Goal: Information Seeking & Learning: Learn about a topic

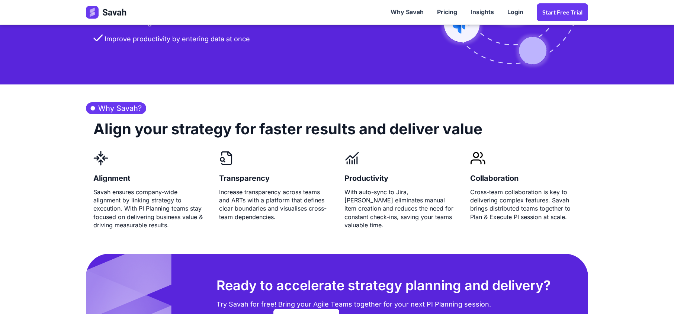
scroll to position [1746, 0]
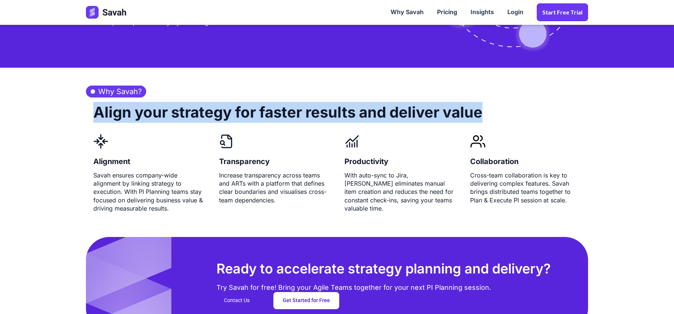
drag, startPoint x: 93, startPoint y: 115, endPoint x: 506, endPoint y: 108, distance: 413.5
click at [506, 108] on div "Align your strategy for faster results and deliver value" at bounding box center [337, 115] width 502 height 36
click at [508, 108] on div "Align your strategy for faster results and deliver value" at bounding box center [337, 115] width 502 height 36
click at [476, 116] on h2 "Align your strategy for faster results and deliver value" at bounding box center [287, 115] width 389 height 36
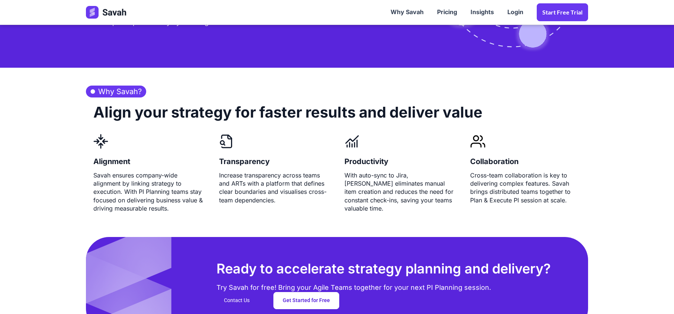
click at [33, 151] on section "Why Savah? Align your strategy for faster results and deliver value Alignment S…" at bounding box center [337, 145] width 674 height 155
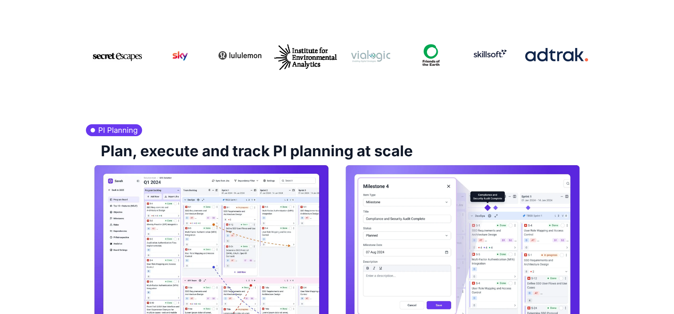
scroll to position [0, 0]
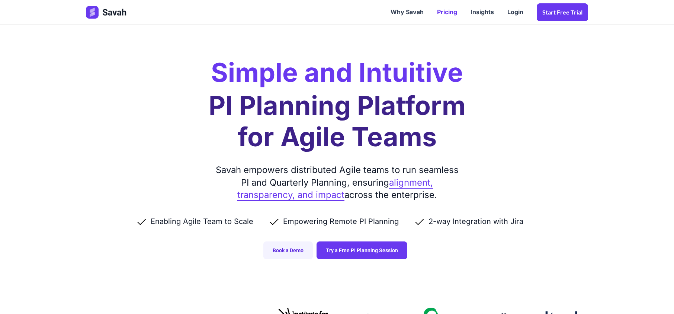
click at [446, 12] on link "Pricing" at bounding box center [447, 12] width 33 height 23
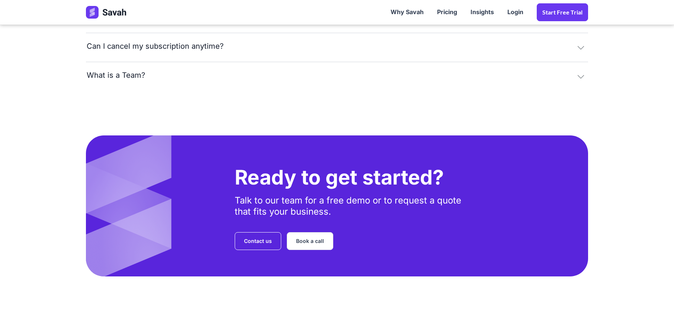
scroll to position [1596, 0]
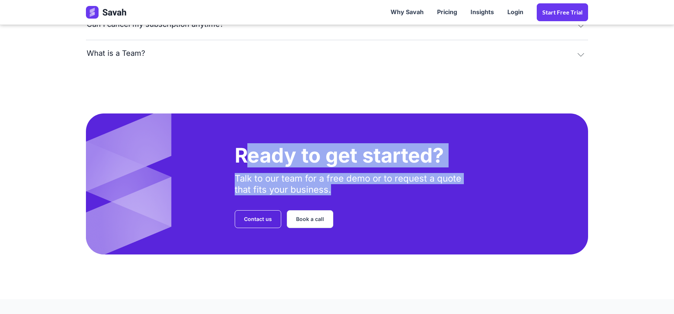
drag, startPoint x: 334, startPoint y: 188, endPoint x: 249, endPoint y: 158, distance: 90.5
click at [249, 160] on div "Ready to get started? Talk to our team for a free demo or to request a quote th…" at bounding box center [354, 185] width 238 height 85
click at [247, 147] on h1 "Ready to get started?" at bounding box center [354, 155] width 238 height 24
drag, startPoint x: 240, startPoint y: 154, endPoint x: 439, endPoint y: 203, distance: 205.0
click at [421, 208] on div "Ready to get started? Talk to our team for a free demo or to request a quote th…" at bounding box center [354, 185] width 238 height 85
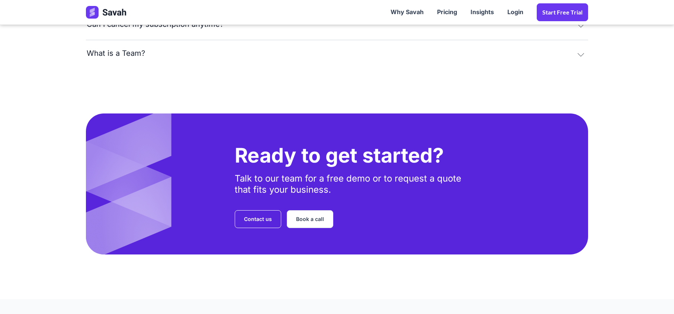
click at [439, 203] on div "Ready to get started? Talk to our team for a free demo or to request a quote th…" at bounding box center [354, 185] width 238 height 85
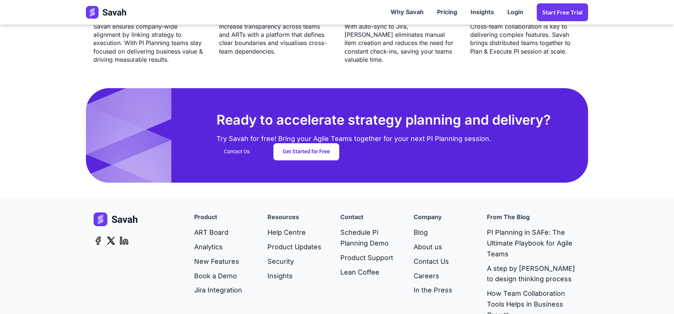
scroll to position [1846, 0]
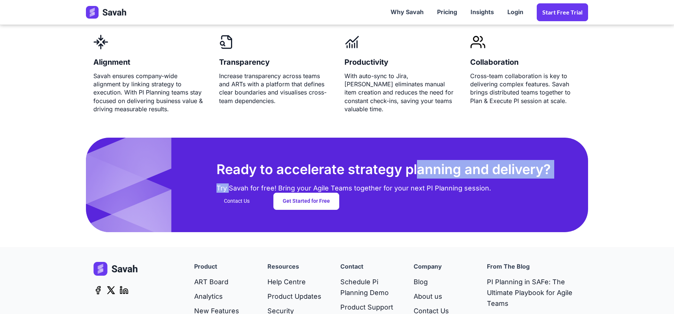
drag, startPoint x: 228, startPoint y: 186, endPoint x: 429, endPoint y: 180, distance: 200.7
click at [425, 180] on div "Ready to accelerate strategy planning and delivery? Try Savah for free! Bring y…" at bounding box center [337, 185] width 502 height 94
click at [442, 178] on h2 "Ready to accelerate strategy planning and delivery?" at bounding box center [384, 169] width 335 height 19
click at [379, 191] on div "Try Savah for free! Bring your Agile Teams together for your next PI Planning s…" at bounding box center [354, 186] width 275 height 14
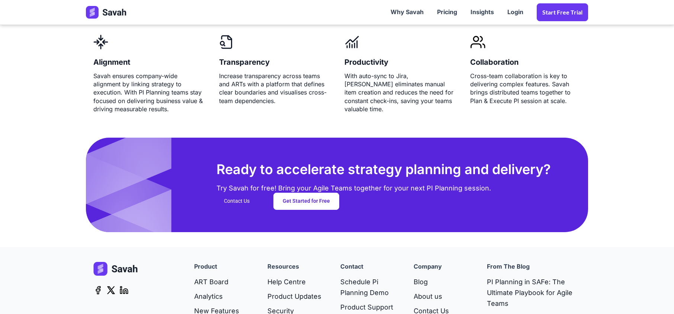
click at [380, 191] on div "Try Savah for free! Bring your Agile Teams together for your next PI Planning s…" at bounding box center [354, 186] width 275 height 14
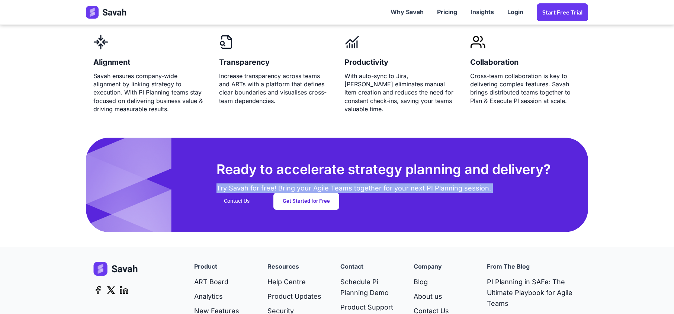
click at [380, 191] on div "Try Savah for free! Bring your Agile Teams together for your next PI Planning s…" at bounding box center [354, 186] width 275 height 14
click at [410, 192] on div "Try Savah for free! Bring your Agile Teams together for your next PI Planning s…" at bounding box center [354, 186] width 275 height 14
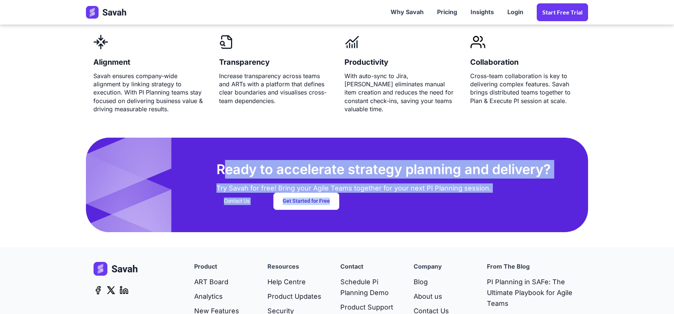
drag, startPoint x: 369, startPoint y: 206, endPoint x: 217, endPoint y: 170, distance: 156.8
click at [221, 169] on div "Ready to accelerate strategy planning and delivery? Try Savah for free! Bring y…" at bounding box center [337, 185] width 502 height 94
click at [213, 170] on div "Ready to accelerate strategy planning and delivery? Try Savah for free! Bring y…" at bounding box center [337, 185] width 502 height 94
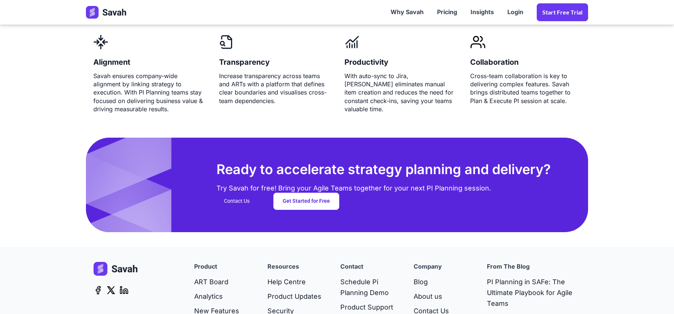
click at [353, 148] on div "Ready to accelerate strategy planning and delivery? Try Savah for free! Bring y…" at bounding box center [337, 185] width 502 height 94
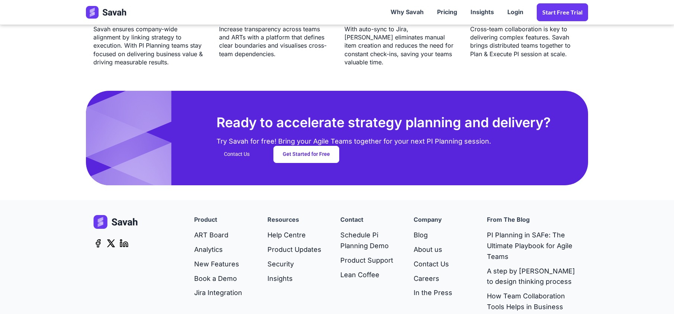
scroll to position [1945, 0]
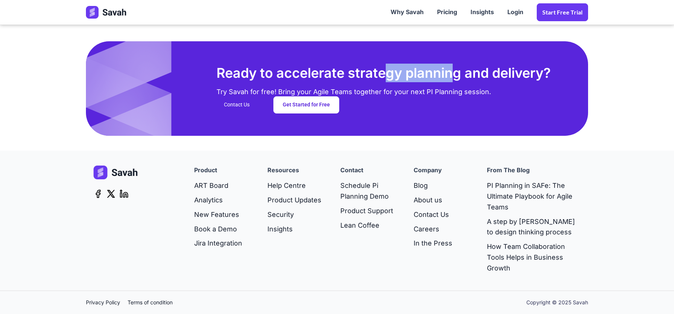
drag, startPoint x: 386, startPoint y: 72, endPoint x: 460, endPoint y: 69, distance: 74.1
click at [457, 69] on h2 "Ready to accelerate strategy planning and delivery?" at bounding box center [384, 73] width 335 height 19
click at [465, 69] on h2 "Ready to accelerate strategy planning and delivery?" at bounding box center [384, 73] width 335 height 19
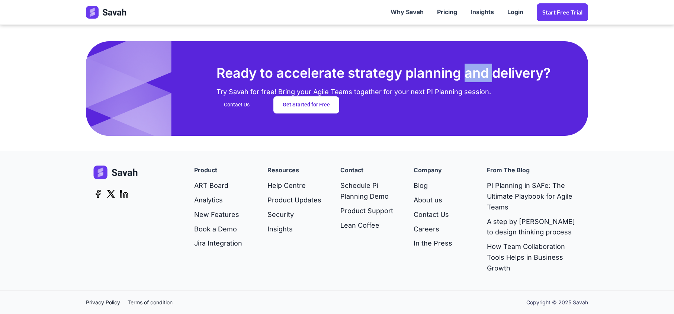
click at [465, 69] on h2 "Ready to accelerate strategy planning and delivery?" at bounding box center [384, 73] width 335 height 19
click at [456, 72] on h2 "Ready to accelerate strategy planning and delivery?" at bounding box center [384, 73] width 335 height 19
click at [519, 74] on h2 "Ready to accelerate strategy planning and delivery?" at bounding box center [384, 73] width 335 height 19
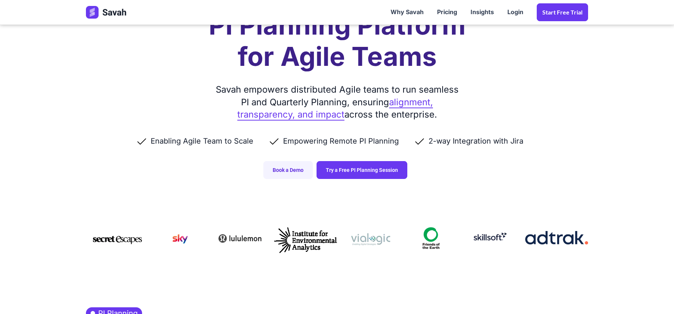
scroll to position [0, 0]
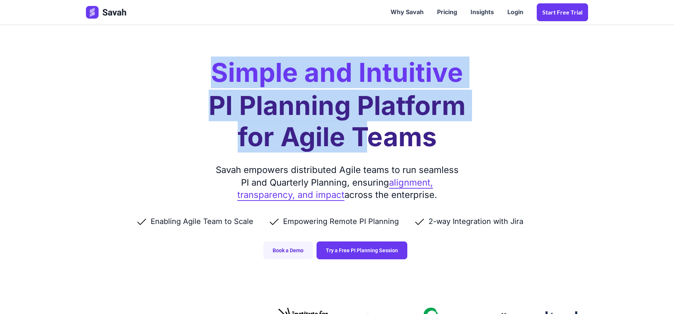
drag, startPoint x: 214, startPoint y: 80, endPoint x: 415, endPoint y: 142, distance: 210.4
click at [415, 142] on div "Simple and Intuitive PI Planning Platform for Agile Teams Savah empowers distri…" at bounding box center [337, 137] width 517 height 274
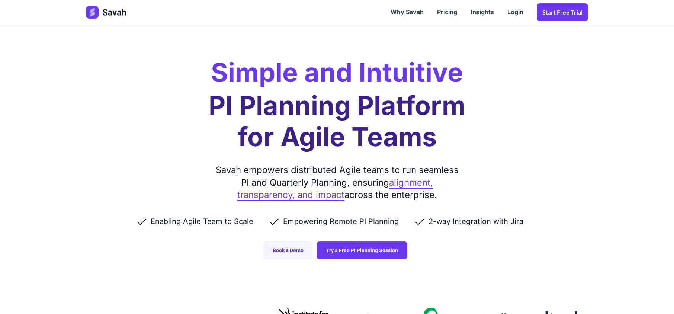
click at [454, 145] on h1 "PI Planning Platform for Agile Teams" at bounding box center [337, 121] width 257 height 63
click at [346, 103] on h1 "PI Planning Platform for Agile Teams" at bounding box center [337, 121] width 257 height 63
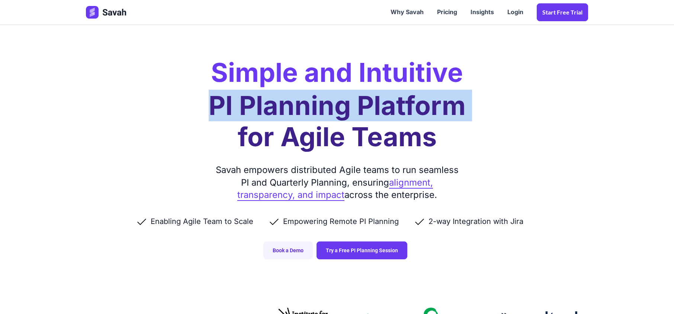
click at [346, 103] on h1 "PI Planning Platform for Agile Teams" at bounding box center [337, 121] width 257 height 63
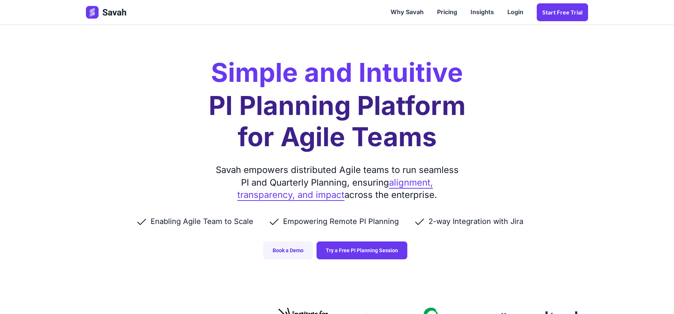
click at [318, 121] on h1 "PI Planning Platform for Agile Teams" at bounding box center [337, 121] width 257 height 63
click at [375, 130] on h1 "PI Planning Platform for Agile Teams" at bounding box center [337, 121] width 257 height 63
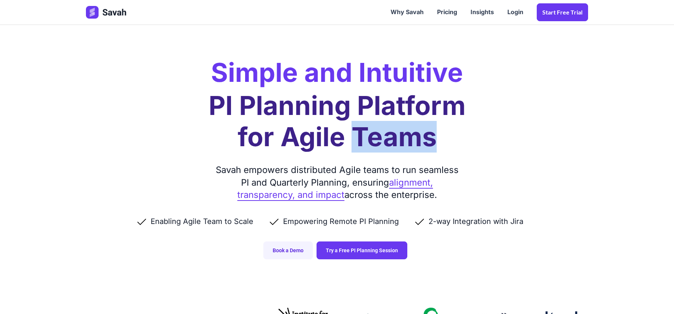
click at [376, 130] on h1 "PI Planning Platform for Agile Teams" at bounding box center [337, 121] width 257 height 63
click at [448, 143] on h1 "PI Planning Platform for Agile Teams" at bounding box center [337, 121] width 257 height 63
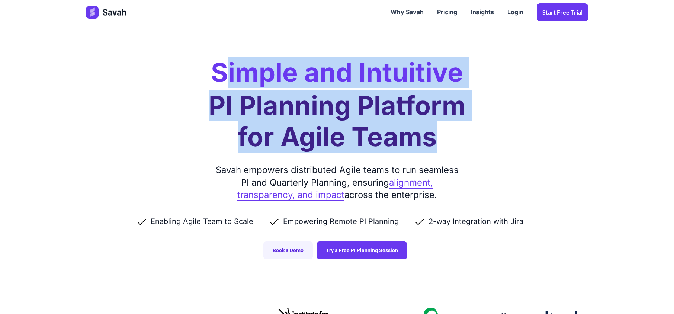
drag, startPoint x: 419, startPoint y: 143, endPoint x: 213, endPoint y: 76, distance: 215.9
click at [220, 79] on div "Simple and Intuitive PI Planning Platform for Agile Teams Savah empowers distri…" at bounding box center [337, 137] width 517 height 274
click at [212, 74] on h2 "Simple and Intuitive" at bounding box center [337, 73] width 252 height 26
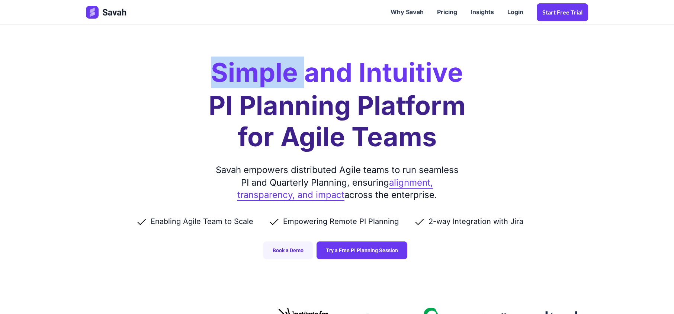
drag, startPoint x: 212, startPoint y: 74, endPoint x: 371, endPoint y: 102, distance: 161.9
click at [267, 84] on h2 "Simple and Intuitive" at bounding box center [337, 73] width 252 height 26
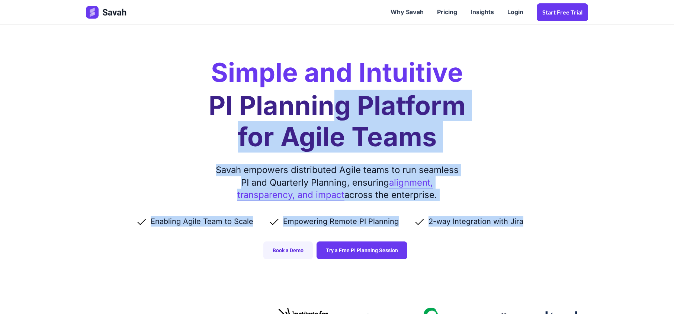
drag, startPoint x: 371, startPoint y: 102, endPoint x: 539, endPoint y: 167, distance: 179.7
click at [538, 167] on div "Simple and Intuitive PI Planning Platform for Agile Teams Savah empowers distri…" at bounding box center [337, 137] width 517 height 274
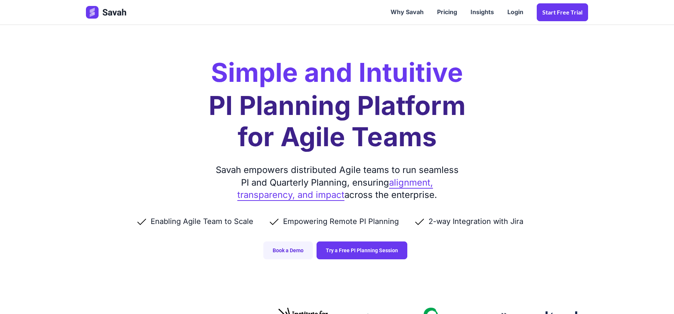
click at [549, 170] on div "Simple and Intuitive PI Planning Platform for Agile Teams Savah empowers distri…" at bounding box center [337, 137] width 517 height 274
